Goal: Check status: Check status

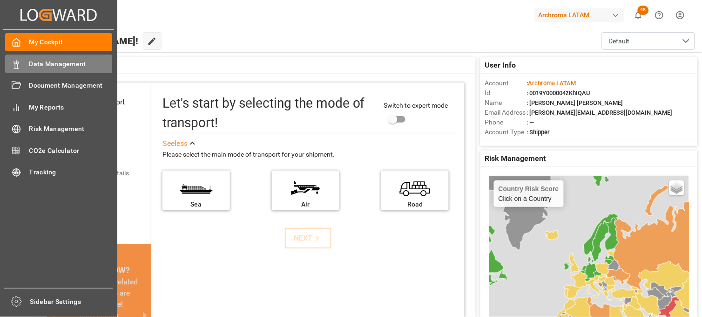
click at [62, 62] on span "Data Management" at bounding box center [70, 64] width 83 height 10
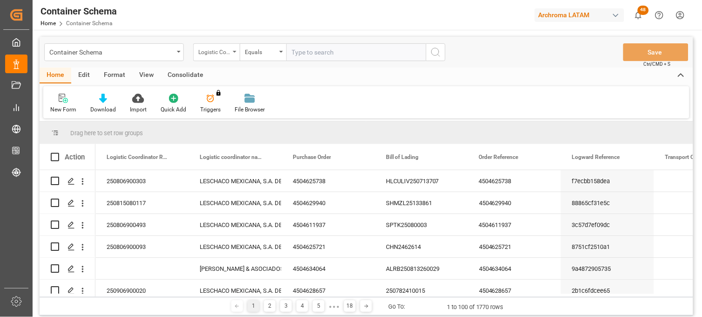
click at [230, 51] on div "Logistic Coordinator Reference Number" at bounding box center [216, 52] width 47 height 18
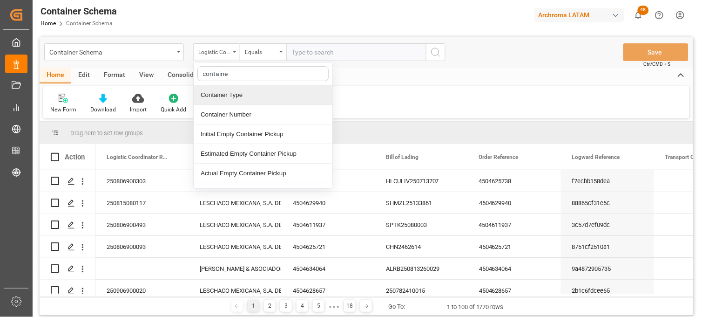
type input "container"
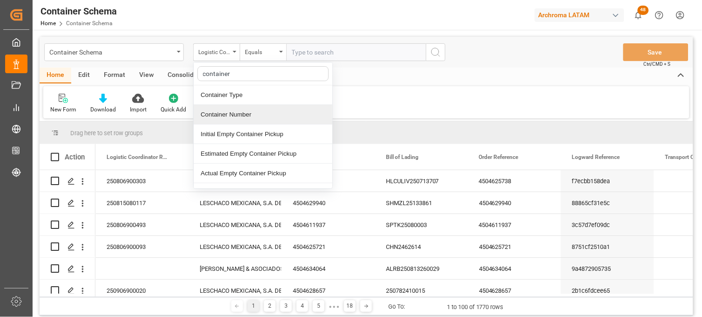
click at [241, 118] on div "Container Number" at bounding box center [263, 115] width 139 height 20
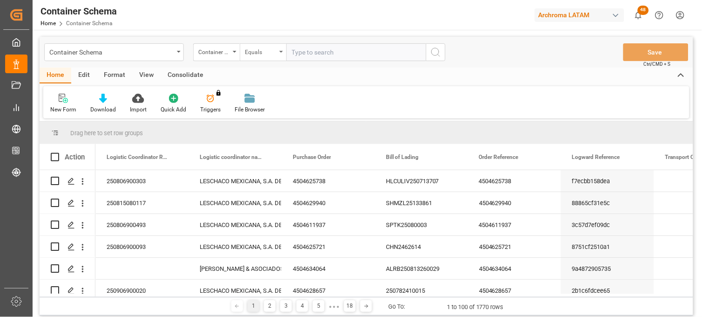
click at [279, 47] on div "Equals" at bounding box center [263, 52] width 47 height 18
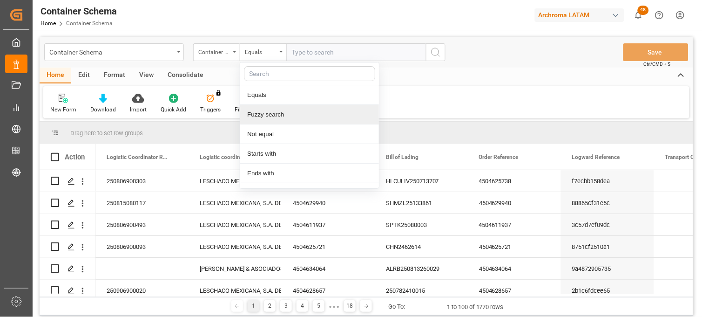
click at [289, 111] on div "Fuzzy search" at bounding box center [309, 115] width 139 height 20
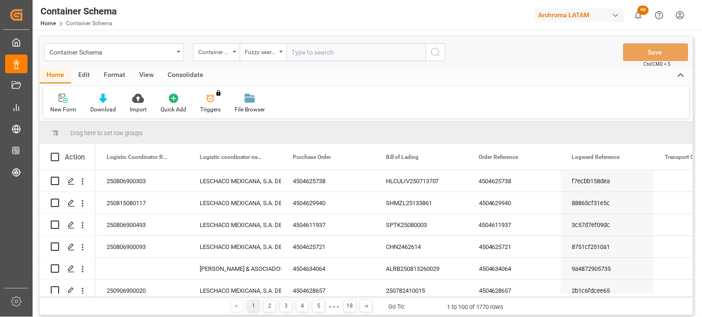
paste input "HAMU4512437"
type input "HAMU4512437"
click at [436, 54] on icon "search button" at bounding box center [435, 52] width 11 height 11
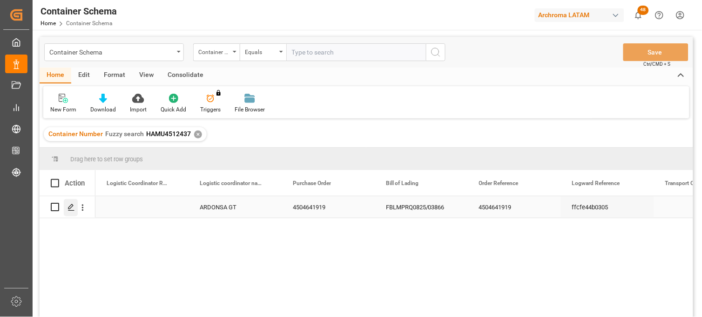
click at [70, 209] on icon "Press SPACE to select this row." at bounding box center [71, 206] width 7 height 7
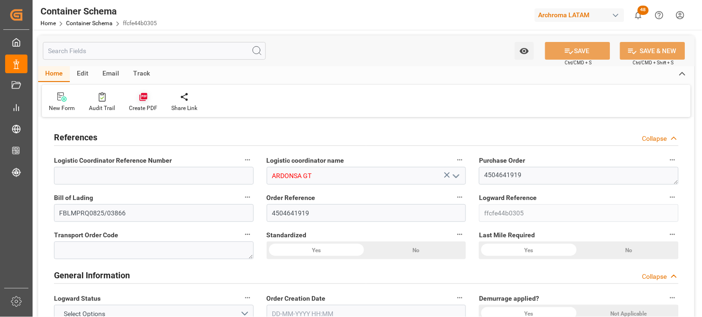
type input "0"
type input "1"
type input "5"
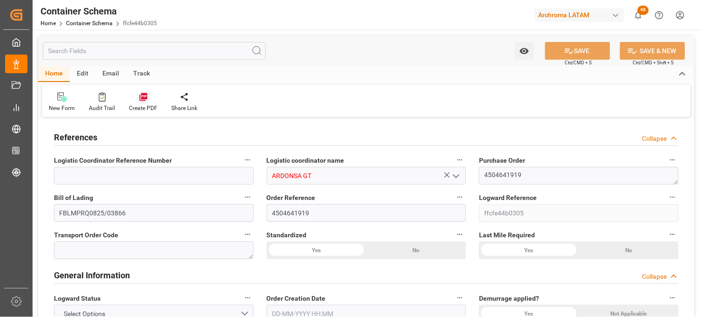
type input "4600"
type input "4864"
type input "Hapag [PERSON_NAME]"
type input "Hapag [PERSON_NAME] Aktiengesellschaft"
type input "INNSA"
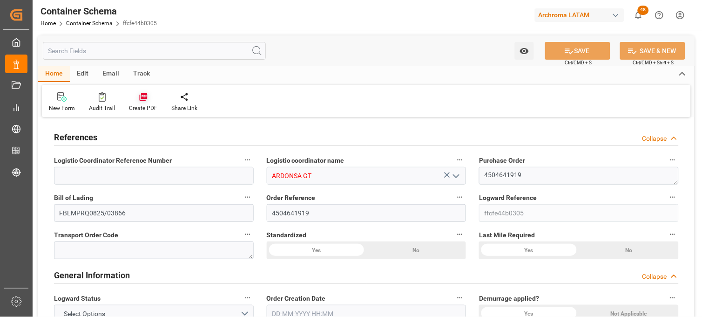
type input "GTPRQ"
type input "9294850"
type input "0"
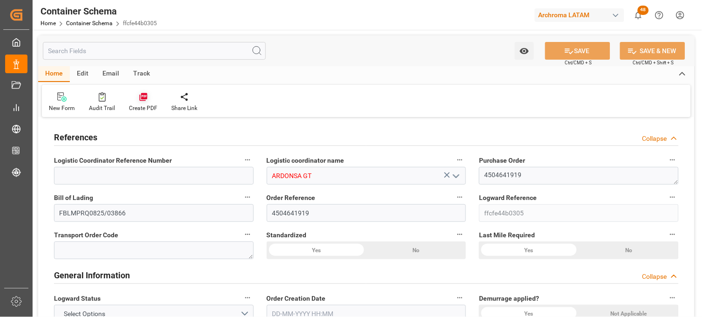
type input "0"
type input "[DATE] 07:30"
type input "[DATE]"
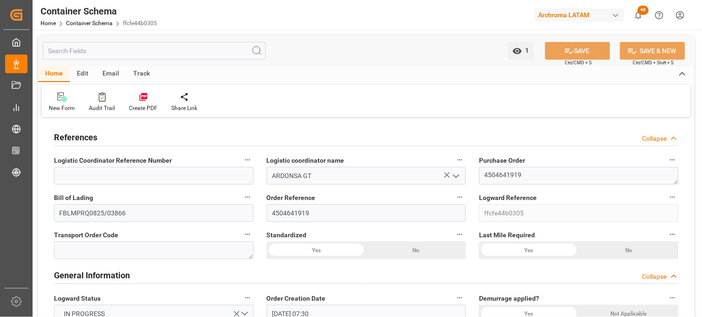
type input "[DATE]"
type input "[DATE] 06:37"
type input "[DATE] 12:36"
type input "[DATE]"
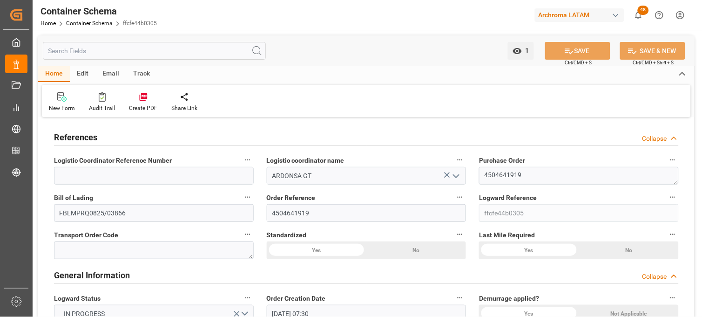
click at [142, 74] on div "Track" at bounding box center [141, 74] width 31 height 16
click at [61, 104] on div "Tracking" at bounding box center [60, 108] width 22 height 8
type input "0"
type input "1"
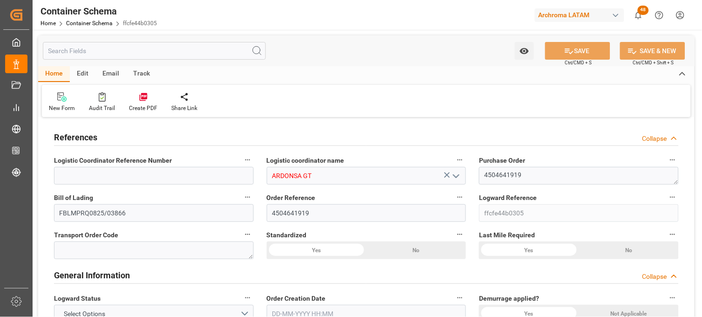
type input "1"
type input "5"
type input "4600"
type input "4864"
type input "Hapag [PERSON_NAME]"
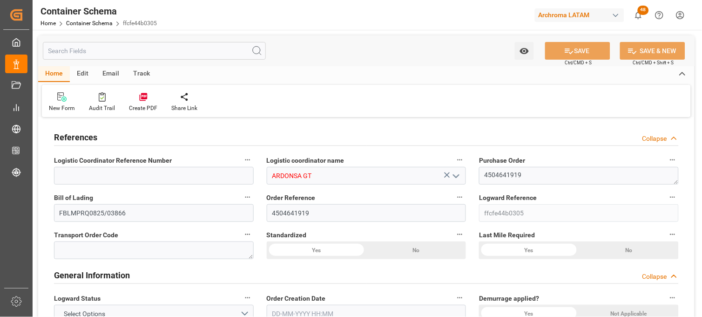
type input "Hapag [PERSON_NAME] Aktiengesellschaft"
type input "INNSA"
type input "GTPRQ"
type input "9294850"
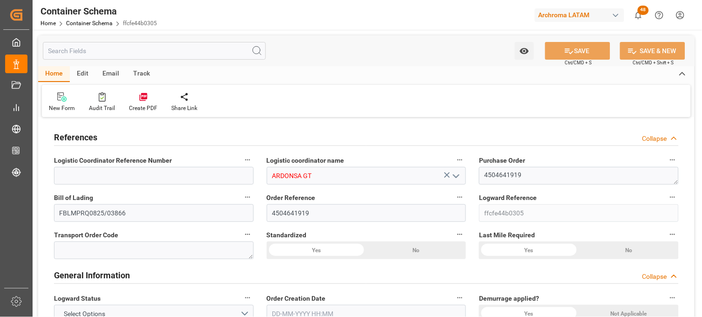
type input "9294850"
type input "0"
type input "[DATE] 07:30"
type input "[DATE]"
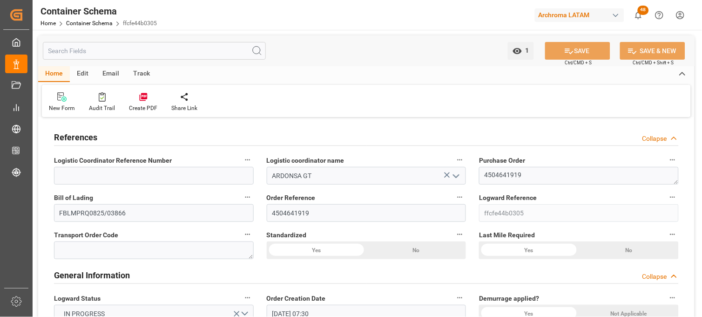
type input "[DATE]"
type input "[DATE] 00:00"
type input "[DATE] 01:00"
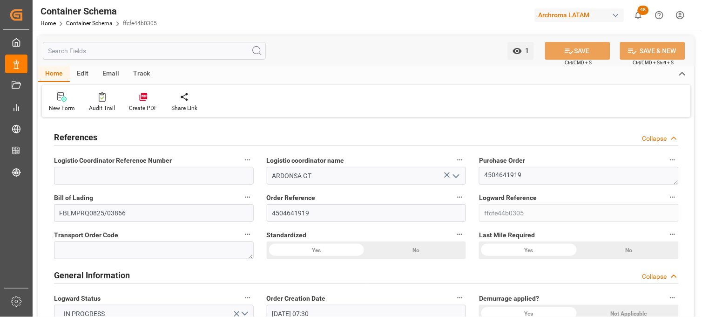
type input "[DATE] 01:00"
type input "[DATE] 00:00"
type input "[DATE] 04:00"
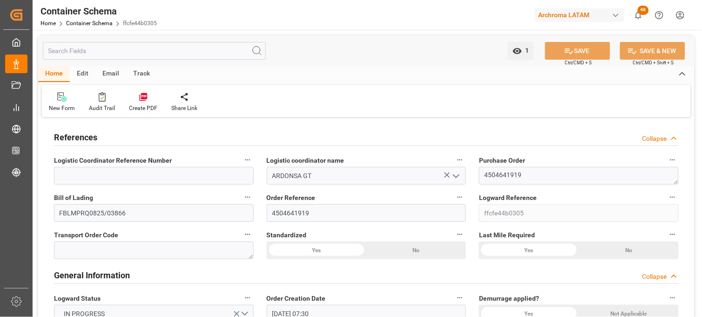
type input "[DATE]"
type input "[DATE] 06:37"
type input "[DATE] 12:36"
type input "[DATE]"
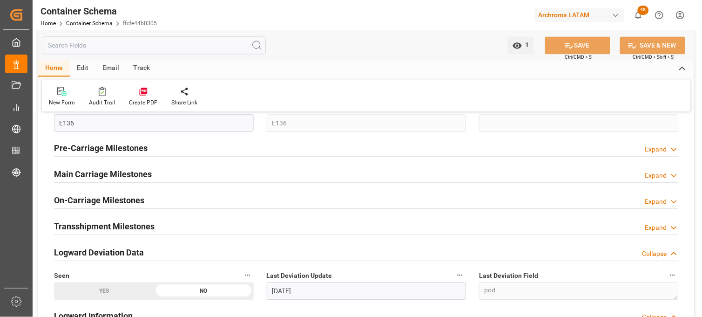
scroll to position [1241, 0]
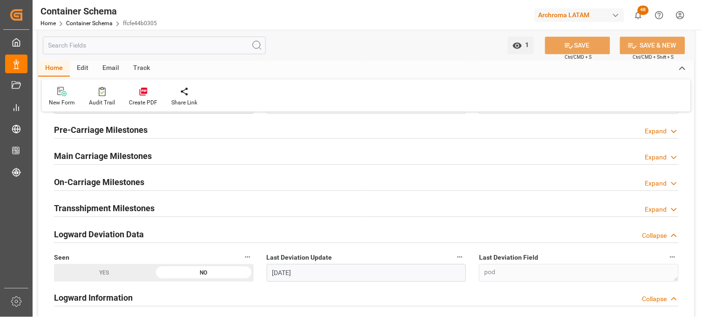
drag, startPoint x: 674, startPoint y: 158, endPoint x: 503, endPoint y: 171, distance: 171.8
click at [674, 158] on polyline at bounding box center [674, 157] width 5 height 2
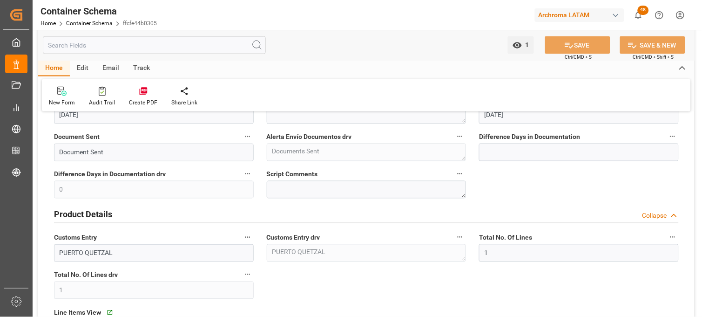
scroll to position [0, 0]
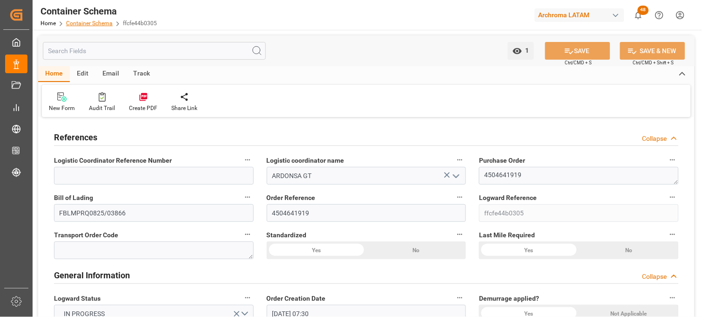
click at [88, 21] on link "Container Schema" at bounding box center [89, 23] width 47 height 7
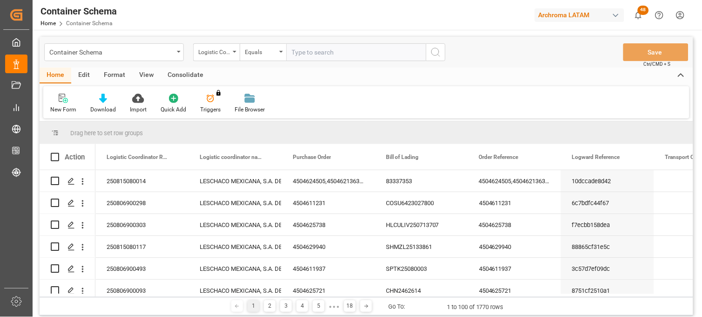
click at [230, 53] on div "Logistic Coordinator Reference Number" at bounding box center [214, 51] width 32 height 11
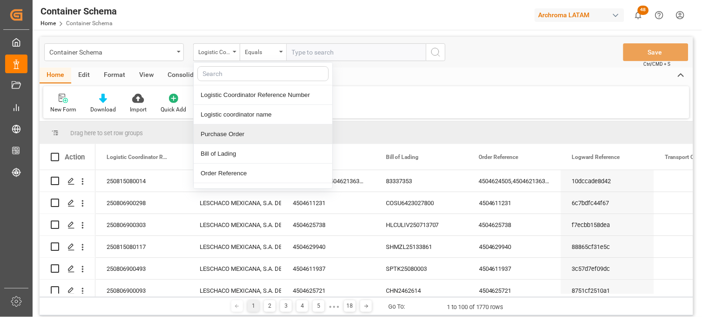
click at [233, 134] on div "Purchase Order" at bounding box center [263, 134] width 139 height 20
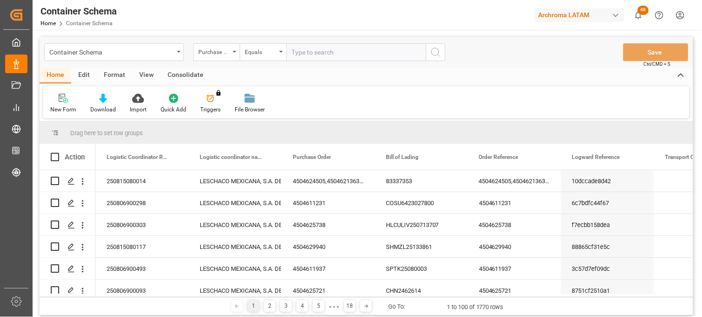
click at [278, 42] on div "Container Schema Purchase Order Equals Save Ctrl/CMD + S" at bounding box center [367, 52] width 654 height 31
click at [278, 52] on div "Equals" at bounding box center [263, 52] width 47 height 18
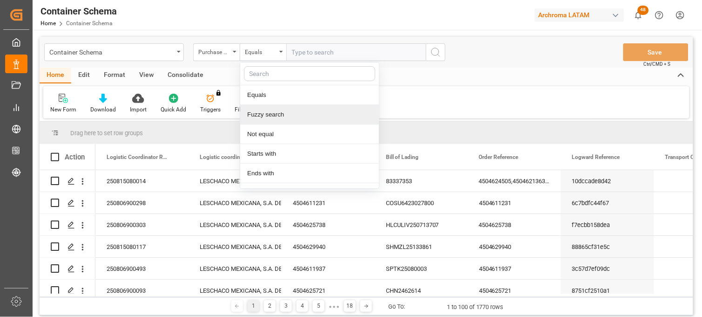
click at [285, 117] on div "Fuzzy search" at bounding box center [309, 115] width 139 height 20
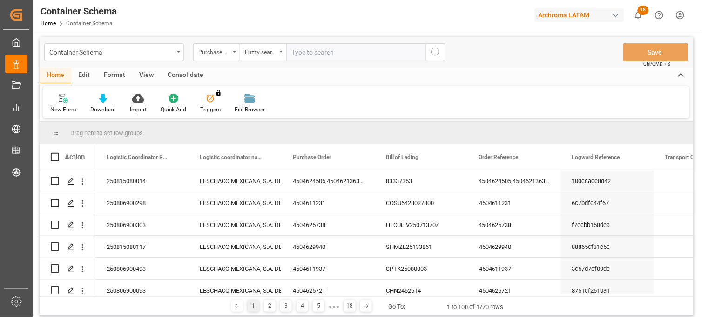
paste input "4504641302"
type input "4504641302"
click at [438, 56] on icon "search button" at bounding box center [435, 52] width 11 height 11
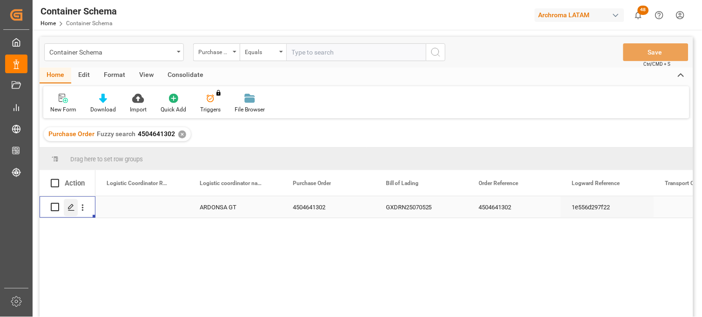
click at [72, 207] on icon "Press SPACE to select this row." at bounding box center [71, 206] width 7 height 7
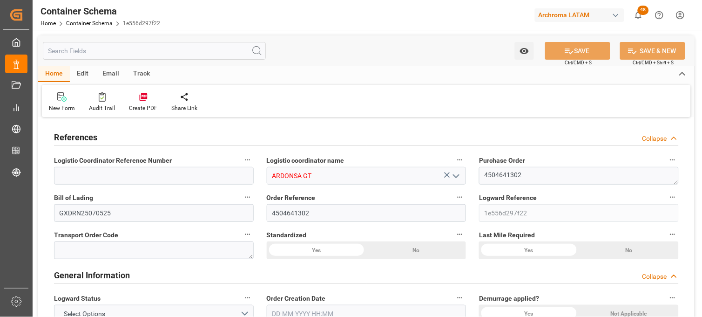
type input "0"
type input "1"
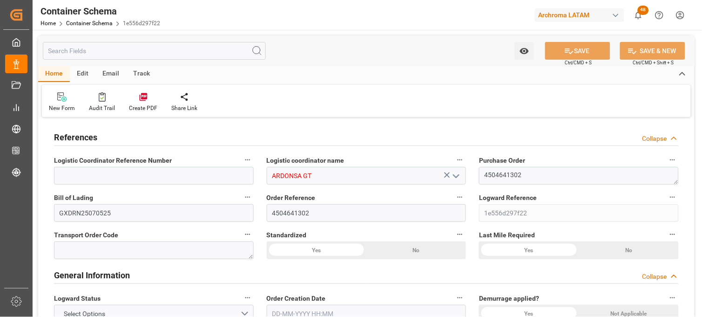
type input "800"
type input "860"
type input "Cosco"
type input "COSCO Shipping Co. Ltd."
type input "CNSGH"
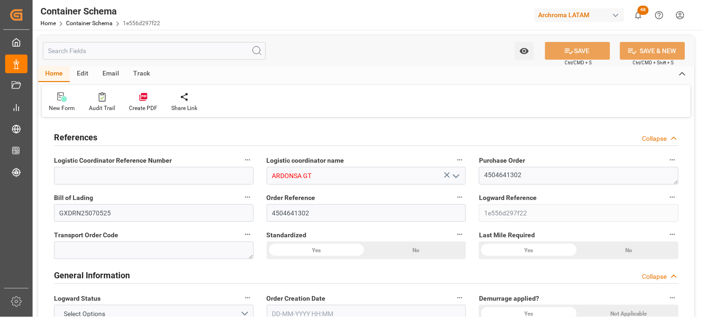
type input "CNSHA"
type input "GTPRQ"
type input "9850836"
type input "9928205"
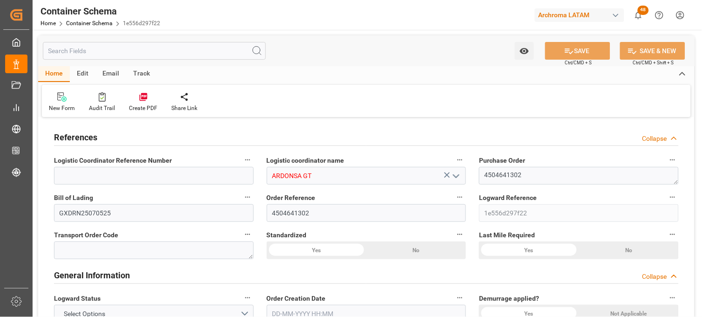
type input "9928205"
type input "2"
type input "0"
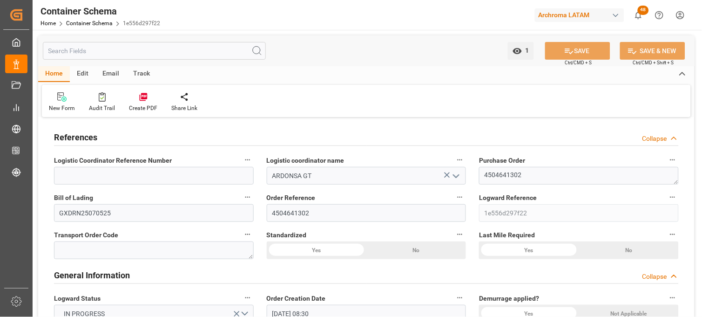
type input "[DATE] 08:30"
type input "[DATE]"
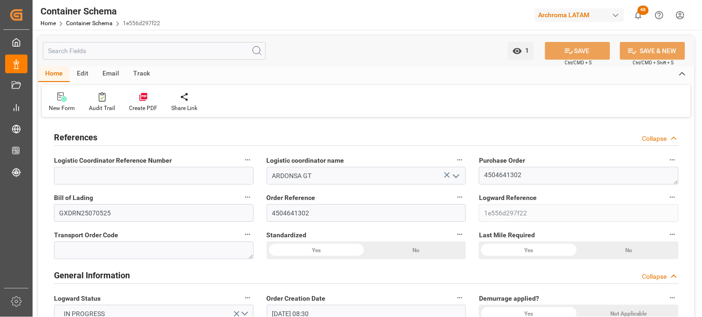
type input "[DATE]"
type input "[DATE] 18:05"
type input "[DATE] 16:58"
type input "[DATE]"
click at [142, 72] on div "Track" at bounding box center [141, 74] width 31 height 16
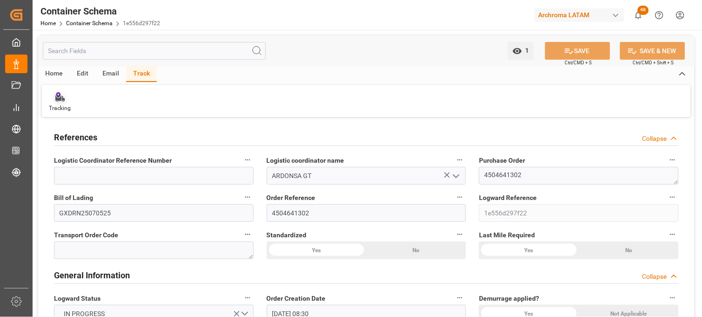
click at [61, 100] on icon at bounding box center [59, 98] width 9 height 7
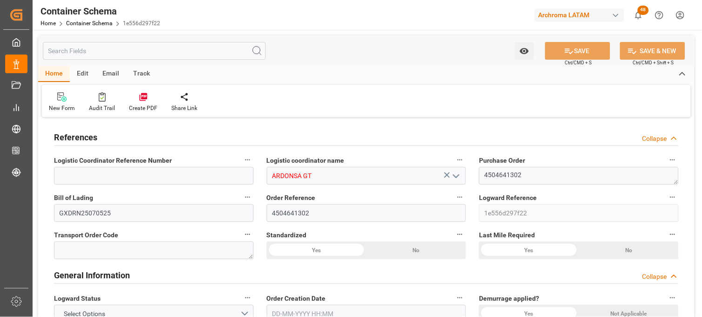
type input "0"
type input "1"
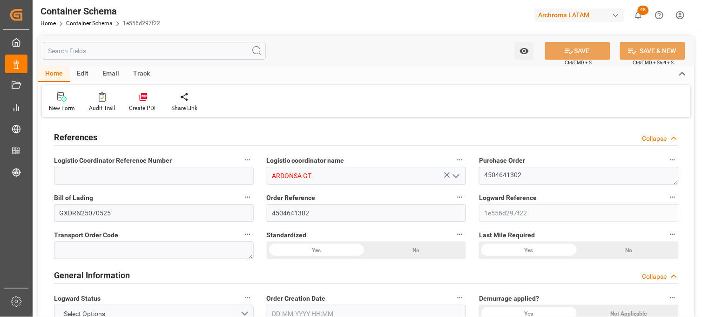
type input "800"
type input "860"
type input "Cosco"
type input "COSCO Shipping Co. Ltd."
type input "CNSGH"
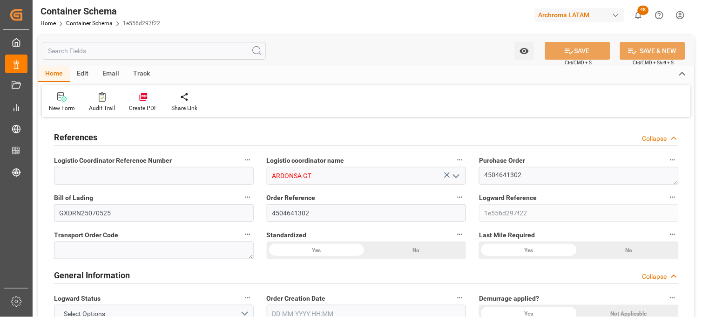
type input "CNSHA"
type input "GTPRQ"
type input "9850836"
type input "9928205"
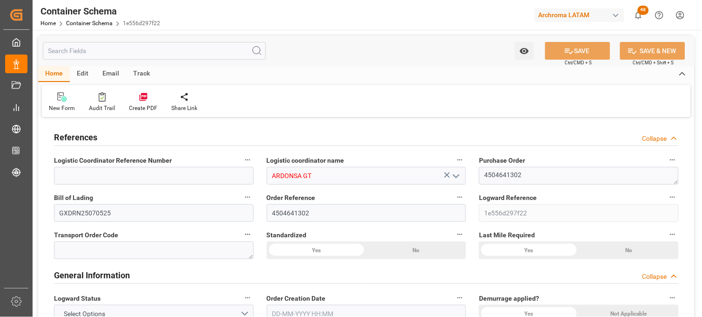
type input "9928205"
type input "2"
type input "0"
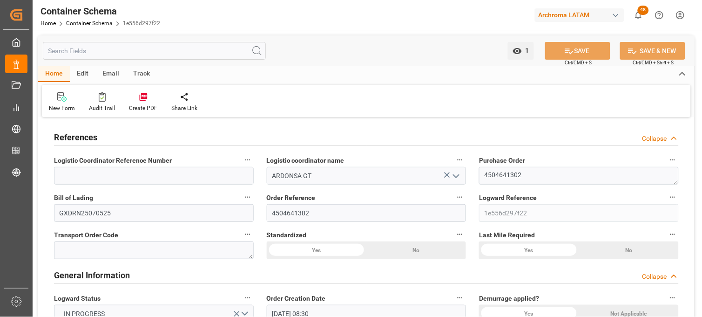
type input "[DATE] 08:30"
type input "[DATE]"
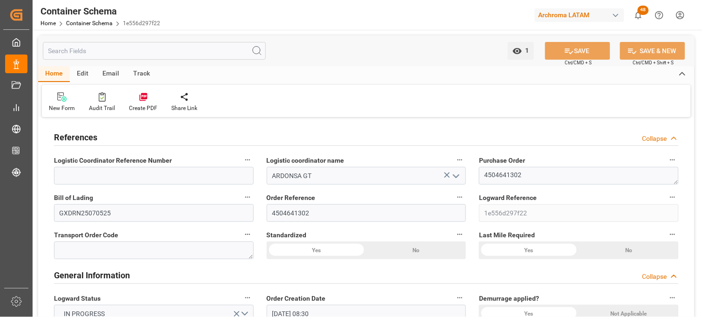
type input "[DATE]"
type input "[DATE] 18:05"
type input "[DATE] 16:58"
type input "[DATE]"
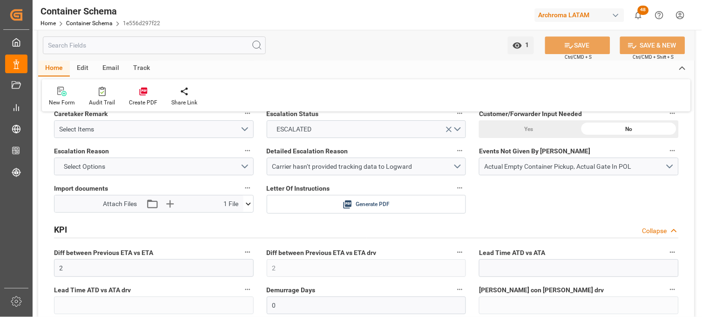
scroll to position [1448, 0]
click at [247, 203] on icon at bounding box center [248, 203] width 5 height 3
click at [227, 221] on icon at bounding box center [223, 220] width 7 height 7
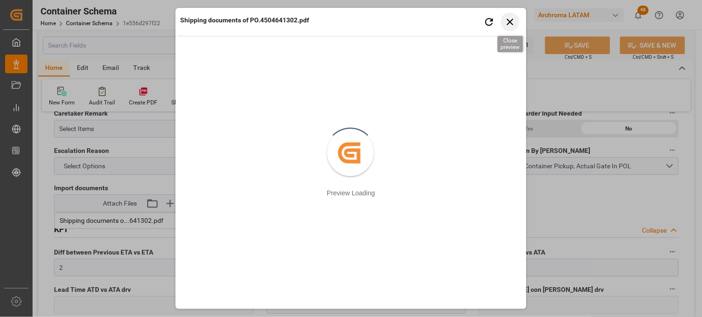
click at [512, 21] on icon "button" at bounding box center [511, 22] width 12 height 12
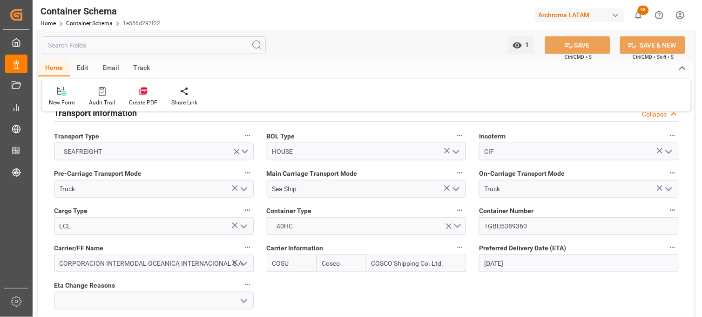
scroll to position [879, 0]
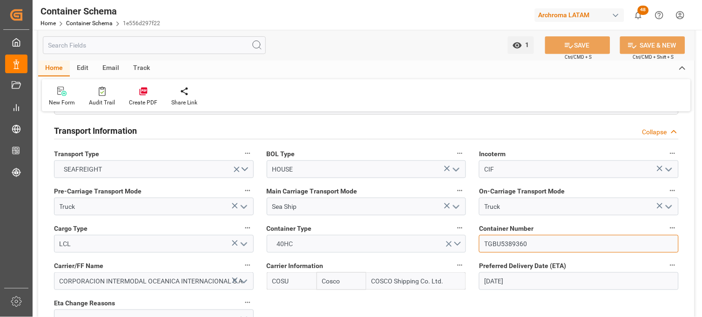
drag, startPoint x: 532, startPoint y: 244, endPoint x: 443, endPoint y: 238, distance: 88.6
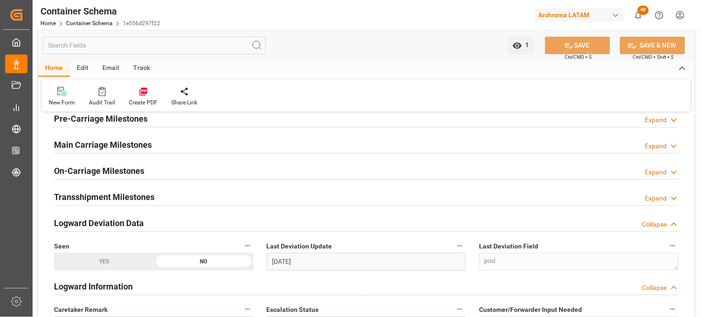
scroll to position [1190, 0]
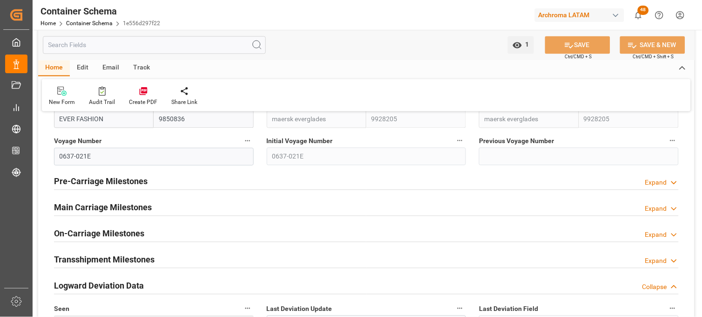
click at [673, 206] on icon at bounding box center [674, 209] width 9 height 10
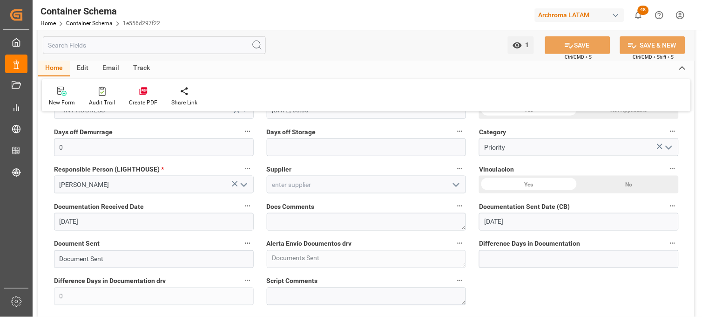
scroll to position [155, 0]
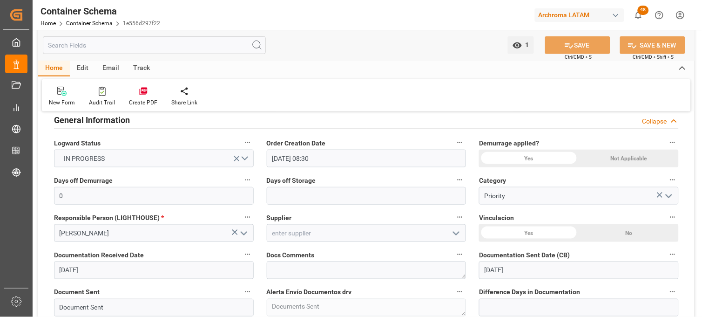
click at [142, 66] on div "Track" at bounding box center [141, 69] width 31 height 16
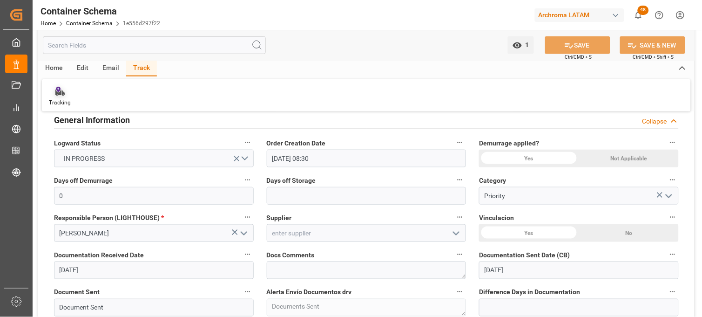
click at [58, 96] on div "Tracking" at bounding box center [60, 96] width 36 height 20
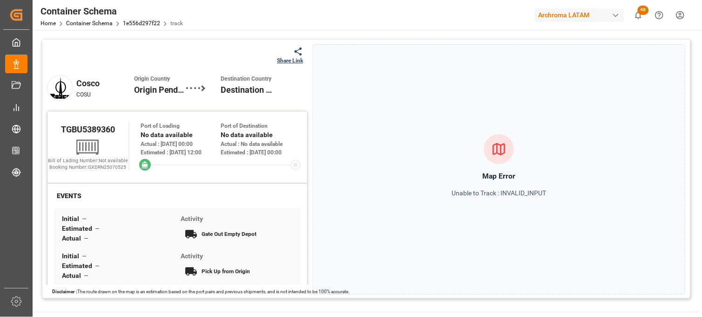
click at [65, 128] on span "TGBU5389360" at bounding box center [88, 129] width 54 height 10
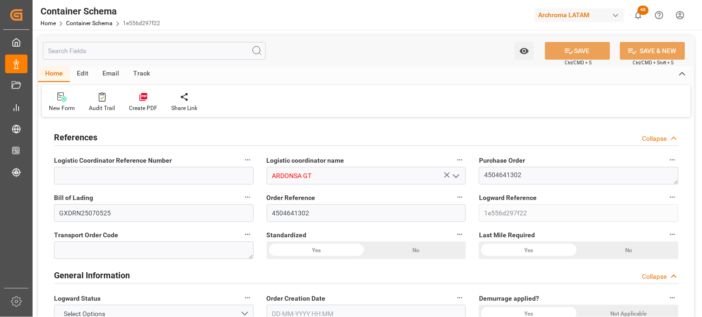
type input "0"
type input "1"
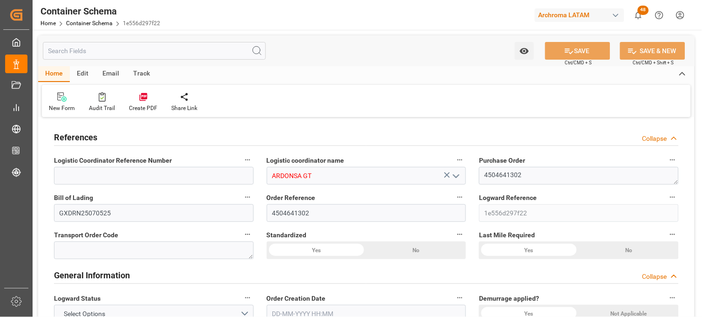
type input "800"
type input "860"
type input "Cosco"
type input "COSCO Shipping Co. Ltd."
type input "CNSGH"
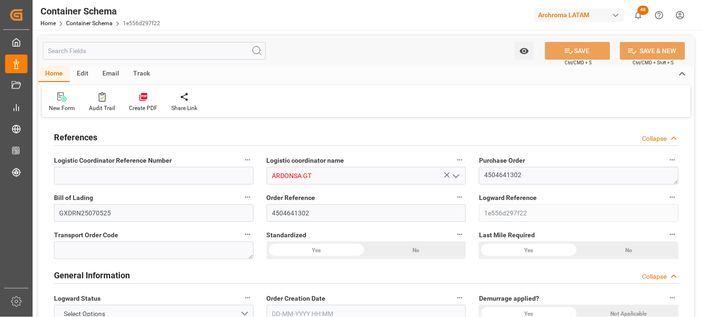
type input "CNSHA"
type input "GTPRQ"
type input "9850836"
type input "9928205"
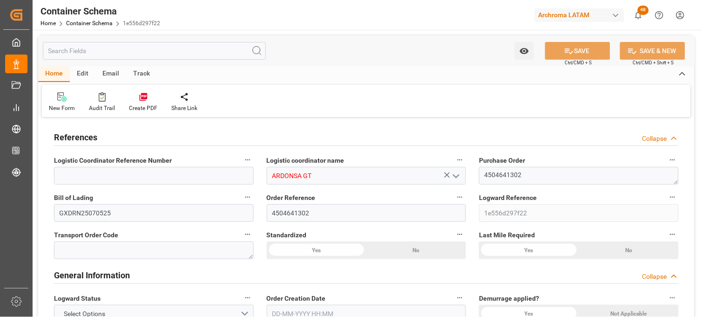
type input "9928205"
type input "2"
type input "0"
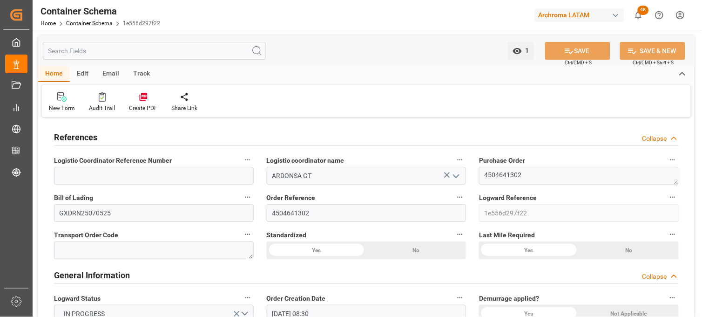
type input "[DATE] 08:30"
type input "[DATE]"
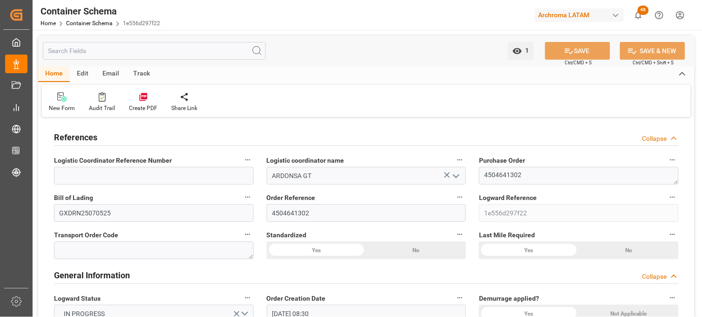
type input "[DATE]"
type input "[DATE] 18:05"
type input "[DATE] 16:58"
type input "[DATE]"
drag, startPoint x: 529, startPoint y: 175, endPoint x: 452, endPoint y: 168, distance: 77.1
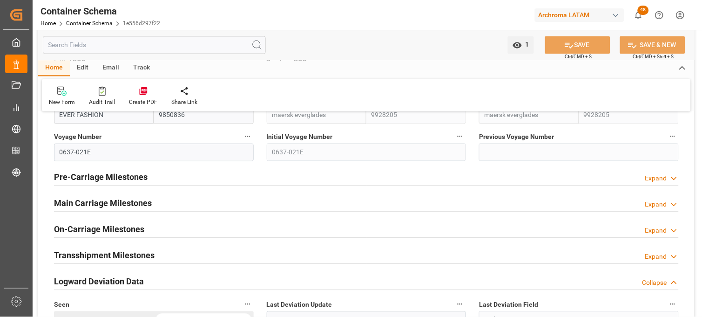
scroll to position [1190, 0]
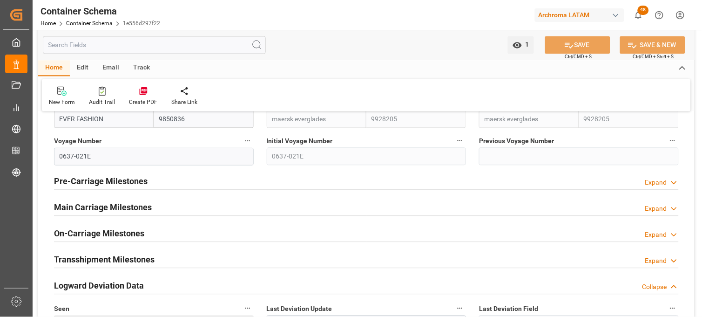
click at [673, 207] on icon at bounding box center [674, 209] width 9 height 10
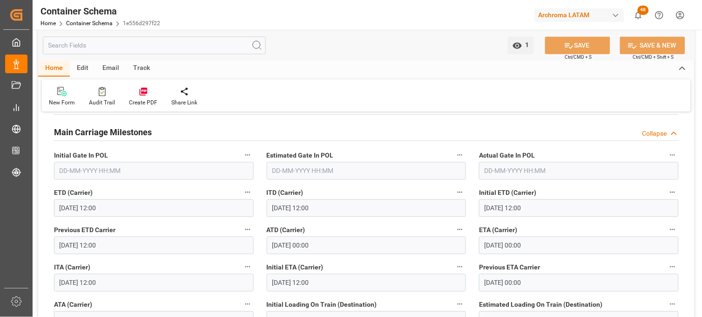
scroll to position [1293, 0]
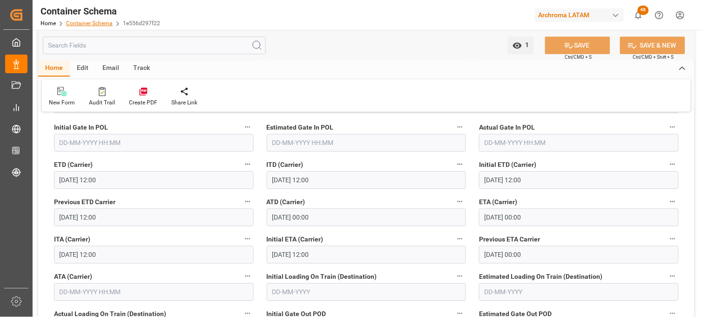
click at [102, 21] on link "Container Schema" at bounding box center [89, 23] width 47 height 7
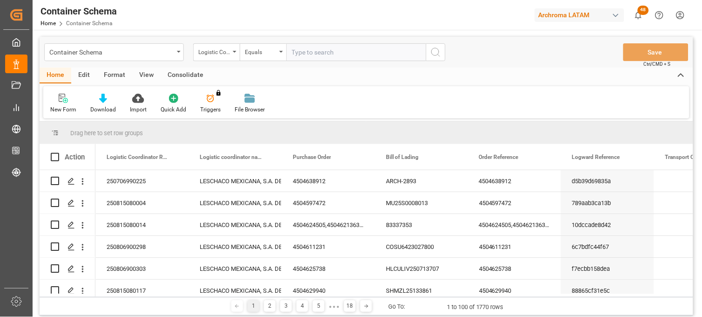
click at [225, 54] on div "Logistic Coordinator Reference Number" at bounding box center [214, 51] width 32 height 11
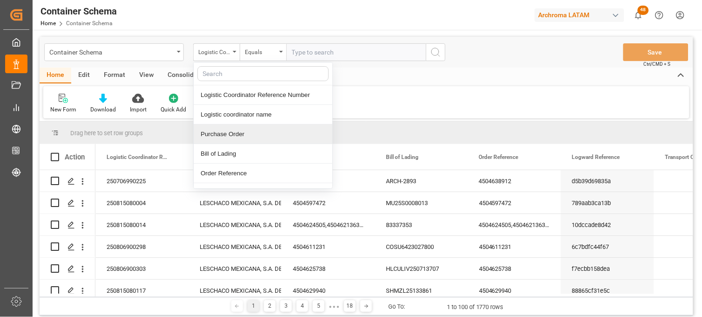
click at [240, 136] on div "Purchase Order" at bounding box center [263, 134] width 139 height 20
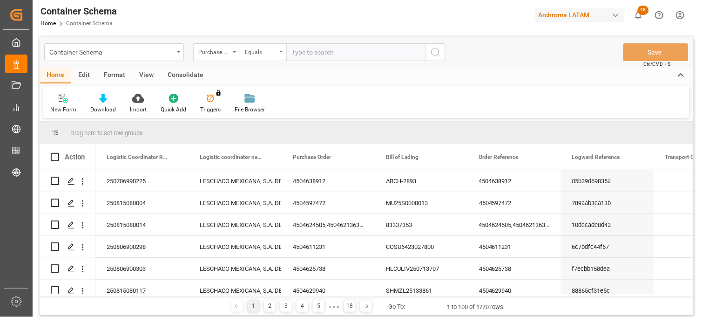
click at [273, 53] on div "Equals" at bounding box center [261, 51] width 32 height 11
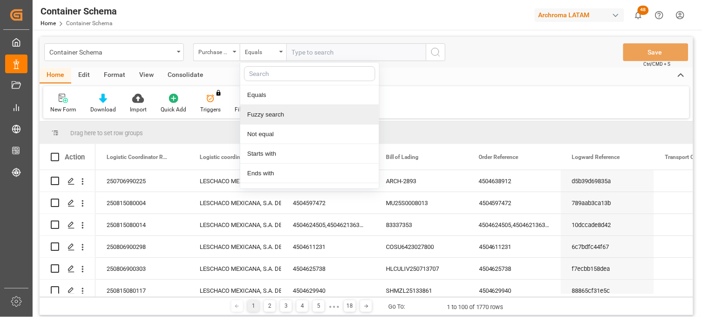
click at [281, 114] on div "Fuzzy search" at bounding box center [309, 115] width 139 height 20
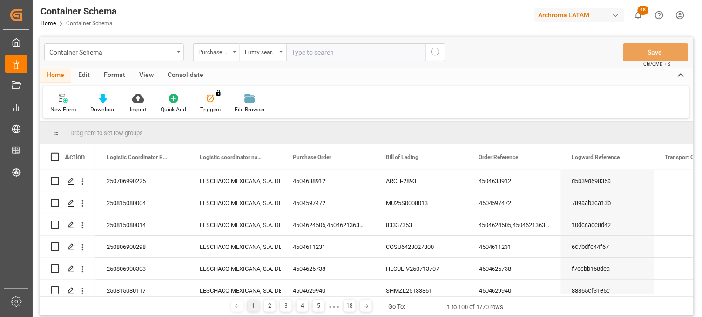
paste input "4504603870"
type input "4504603870"
click at [429, 51] on button "search button" at bounding box center [436, 52] width 20 height 18
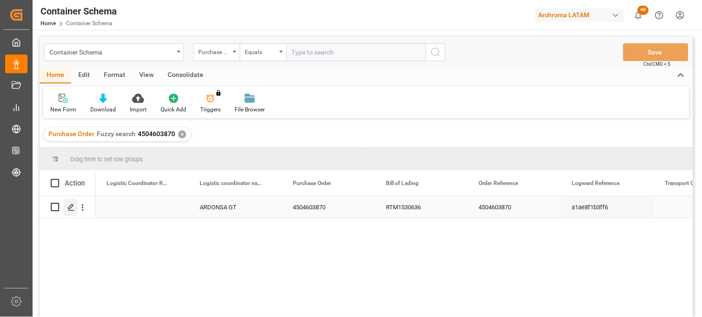
click at [68, 207] on icon "Press SPACE to select this row." at bounding box center [71, 206] width 7 height 7
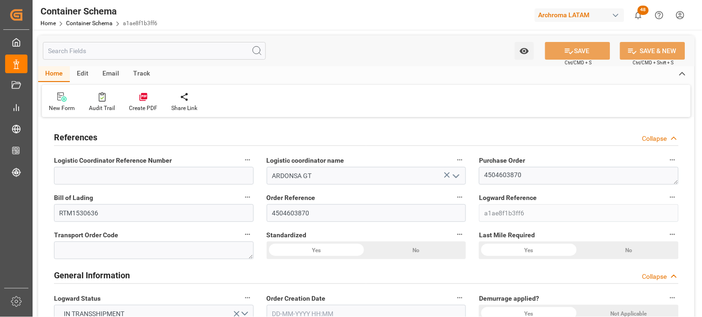
type input "0"
type input "1"
type input "56"
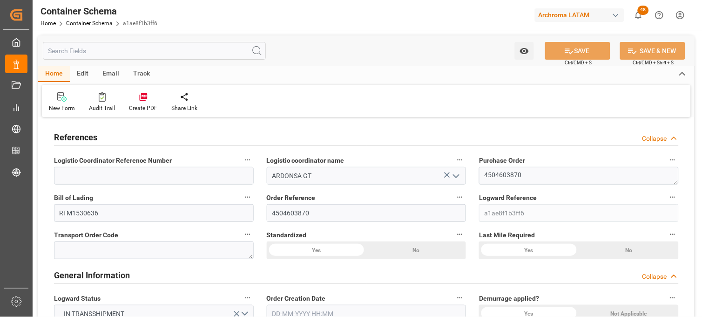
type input "13160"
type input "14140"
type input "CMACGM"
type input "CMA CGM Group"
type input "NLRTM"
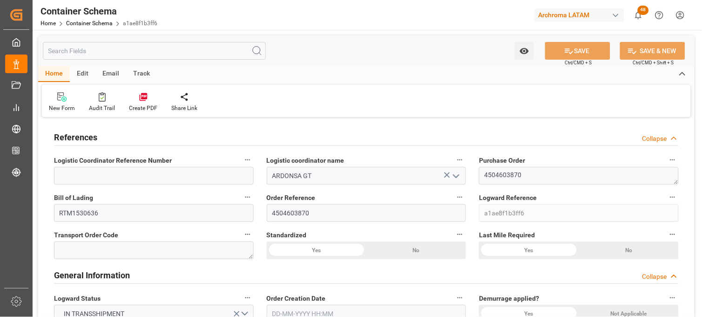
type input "GTSTZ"
type input "9723277"
type input "0"
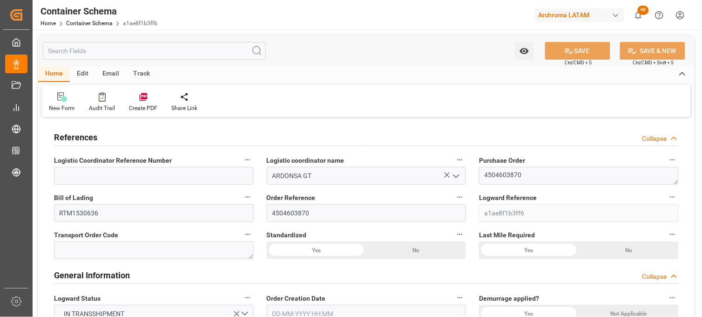
type input "0"
type input "NLRTM"
type input "GTSTC"
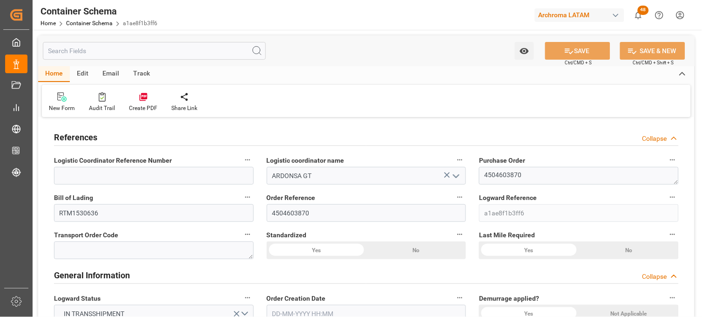
type input "9430868"
type input "[DATE] 11:00"
type input "[DATE]"
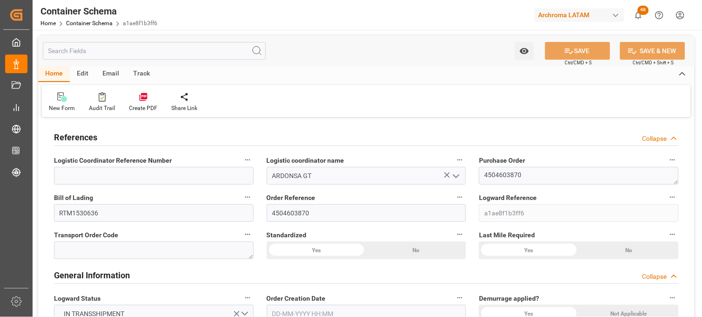
type input "[DATE]"
type input "[DATE] 16:43"
type input "[DATE] 16:06"
type input "[DATE]"
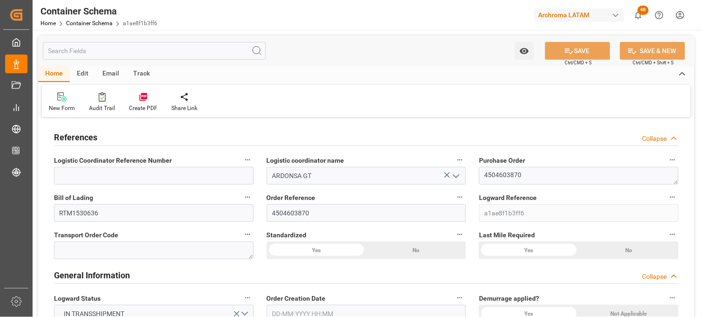
type input "[DATE] 06:55"
type input "[DATE] 16:55"
type input "[DATE] 15:00"
type input "[DATE] 13:29"
type input "[DATE] 20:34"
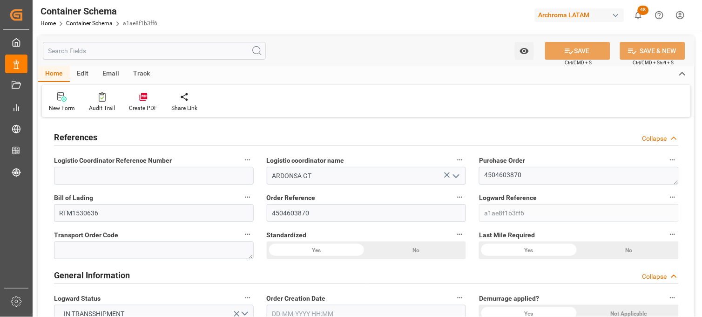
type input "[DATE] 21:44"
type input "[DATE] 01:00"
type input "[DATE] 14:00"
type input "[DATE] 20:43"
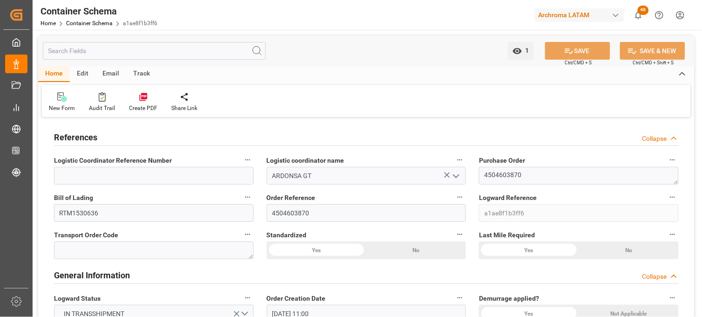
click at [143, 73] on div "Track" at bounding box center [141, 74] width 31 height 16
click at [61, 100] on icon at bounding box center [59, 98] width 9 height 7
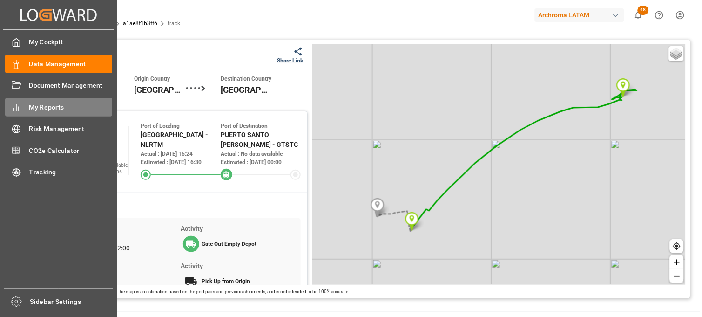
click at [56, 108] on span "My Reports" at bounding box center [70, 107] width 83 height 10
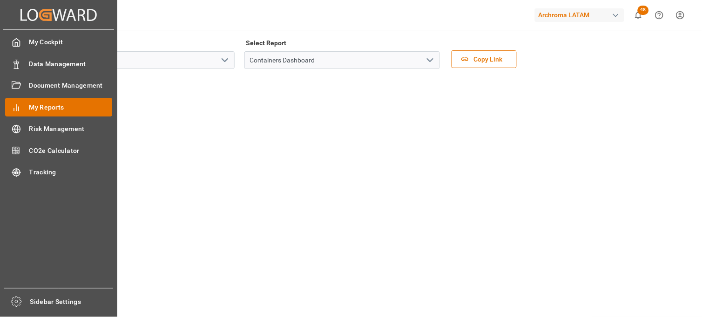
click at [46, 103] on span "My Reports" at bounding box center [70, 107] width 83 height 10
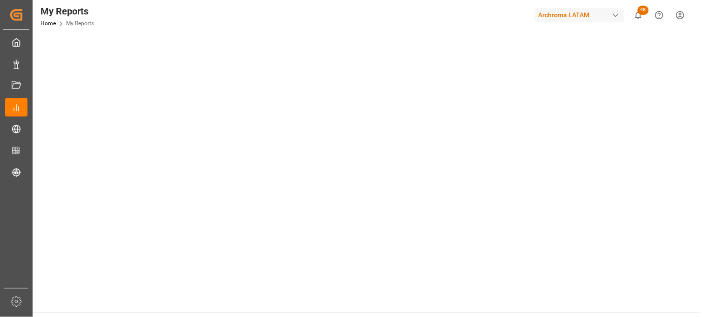
scroll to position [287, 0]
